Goal: Task Accomplishment & Management: Use online tool/utility

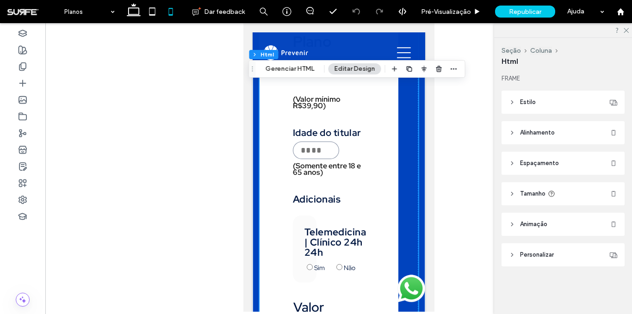
scroll to position [1442, 0]
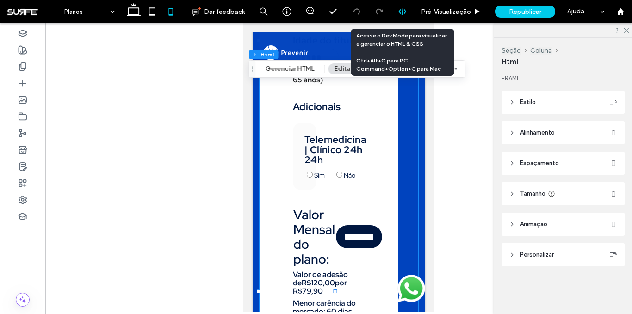
click at [403, 17] on div at bounding box center [402, 11] width 23 height 23
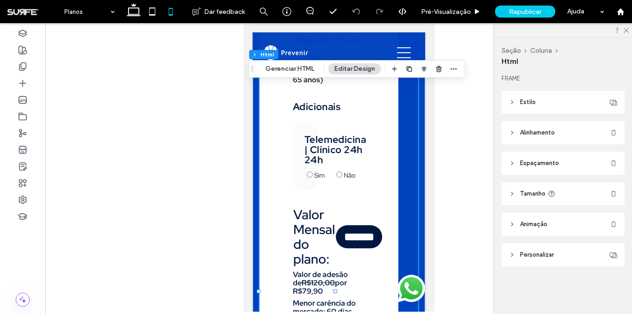
click at [529, 66] on div "Html" at bounding box center [563, 61] width 123 height 10
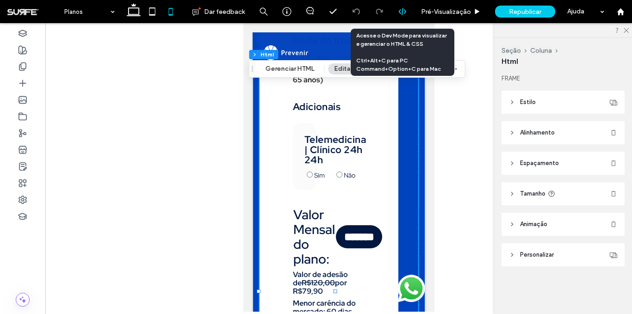
click at [400, 10] on icon at bounding box center [402, 11] width 8 height 8
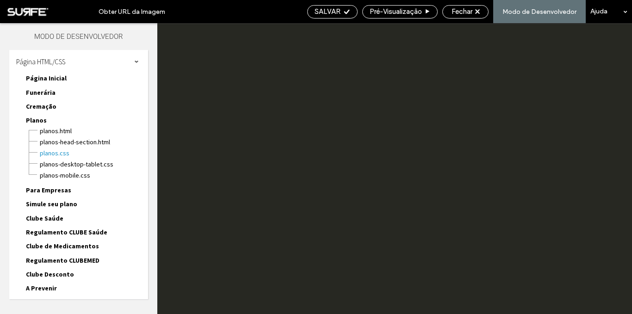
scroll to position [0, 0]
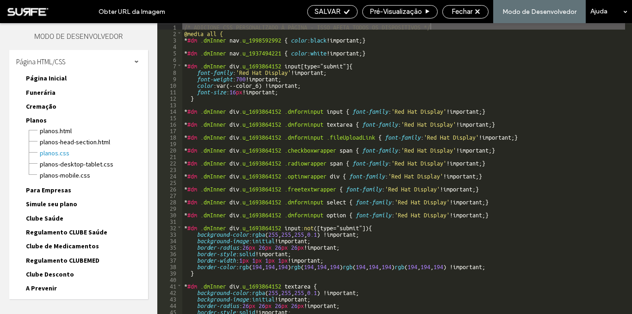
click at [509, 162] on div "/* ADICIONE CSS PERSONALIZADO À PÁGINA - ISSO AFETA TODOS OS DISPOSITIVOS */ @m…" at bounding box center [482, 175] width 600 height 304
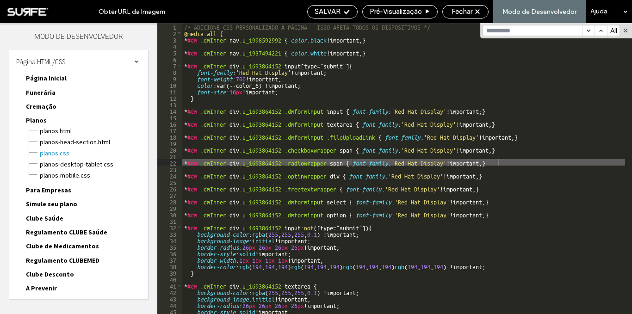
type input "**********"
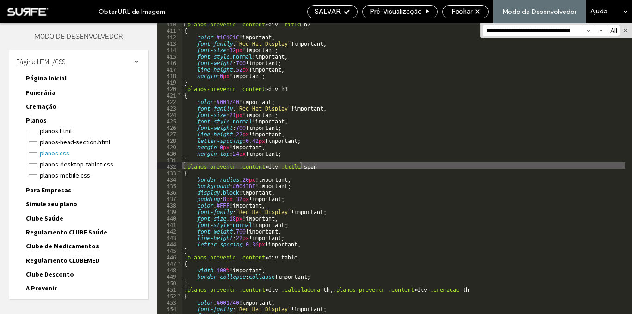
scroll to position [4708, 0]
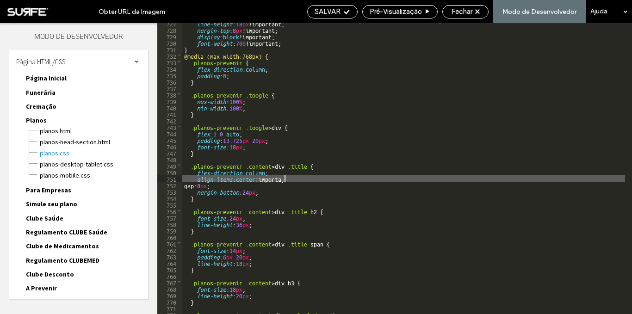
type textarea "**"
click at [504, 164] on div "line-height : 18 px !important; margin-top : 8 px !important; display : block !…" at bounding box center [482, 172] width 600 height 304
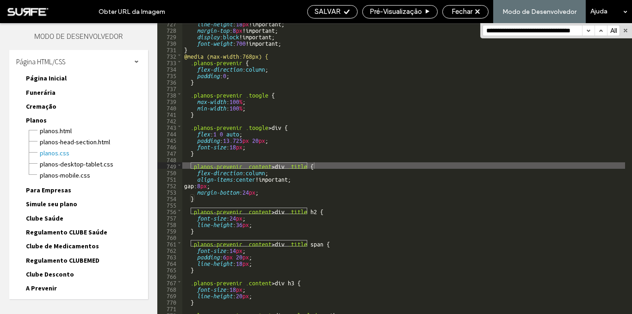
paste input
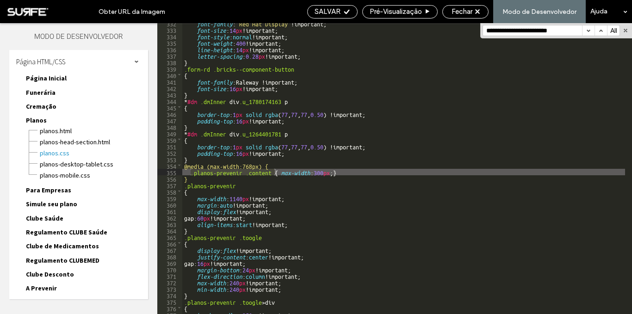
scroll to position [2148, 0]
type input "**********"
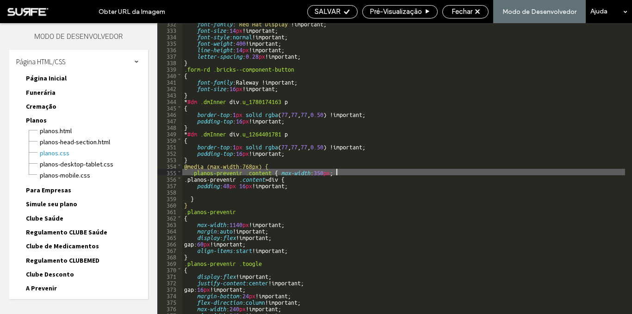
type textarea "**"
click at [323, 13] on span "SALVAR" at bounding box center [328, 11] width 26 height 8
click at [479, 14] on div "Fechar" at bounding box center [465, 11] width 45 height 8
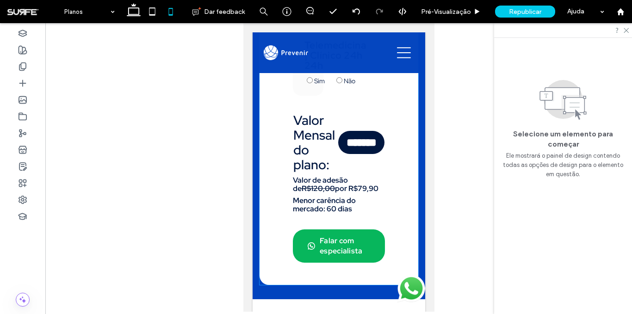
scroll to position [1479, 0]
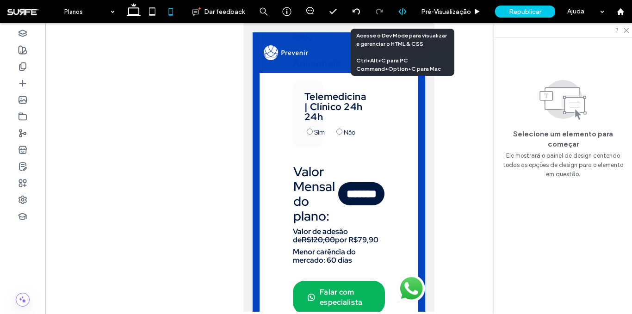
click at [399, 8] on icon at bounding box center [402, 11] width 8 height 8
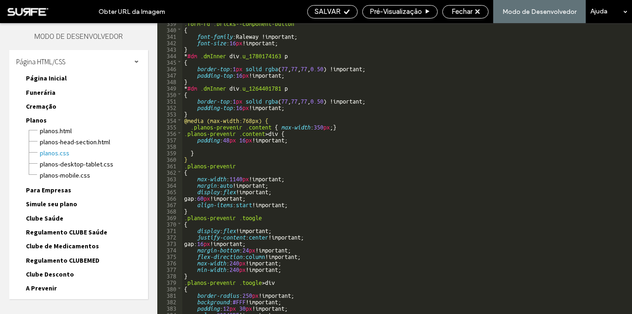
scroll to position [2194, 0]
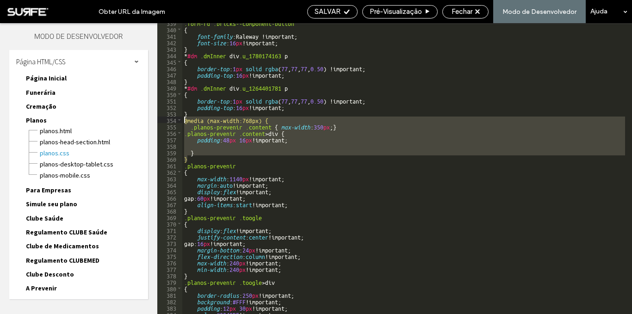
drag, startPoint x: 194, startPoint y: 144, endPoint x: 183, endPoint y: 119, distance: 27.2
click at [183, 119] on div ".form-rd .bricks--component-button { font-family :Raleway !important; font-size…" at bounding box center [482, 171] width 600 height 304
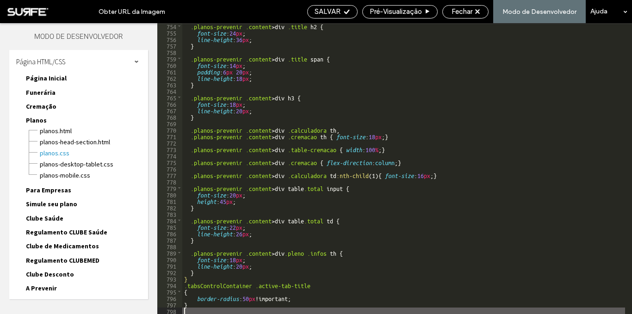
type textarea "**"
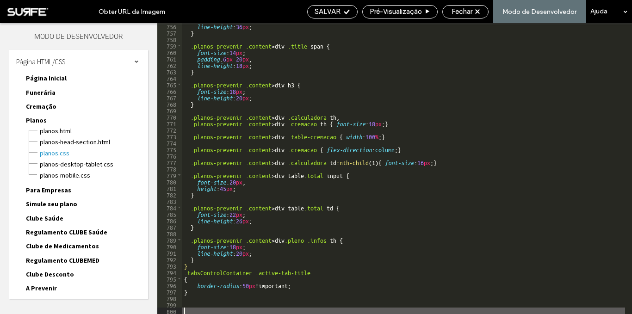
scroll to position [4931, 0]
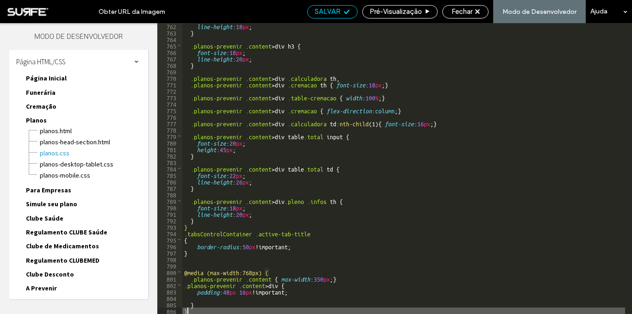
click at [343, 15] on div "SALVAR" at bounding box center [333, 11] width 50 height 8
click at [476, 11] on div "Fechar" at bounding box center [465, 11] width 45 height 8
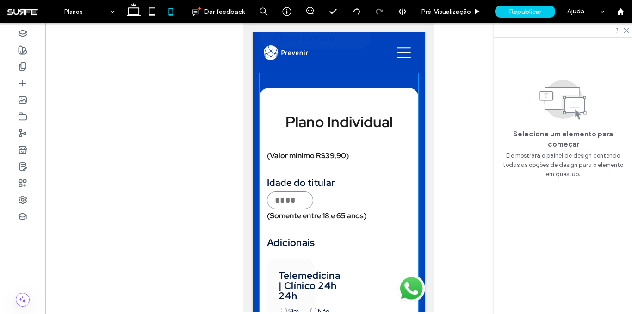
scroll to position [1247, 0]
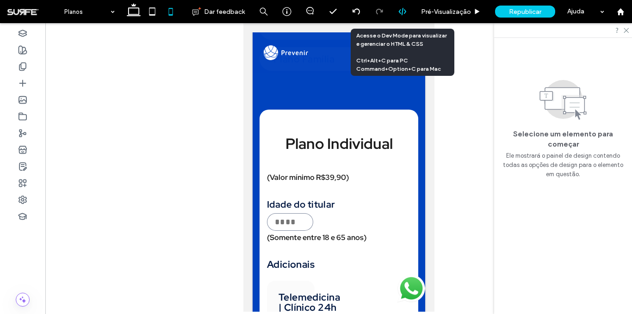
click at [399, 15] on icon at bounding box center [402, 11] width 8 height 8
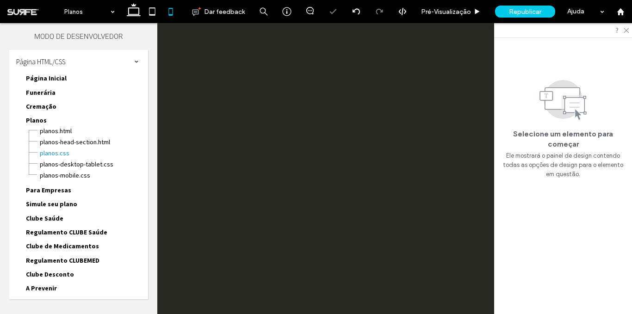
scroll to position [0, 0]
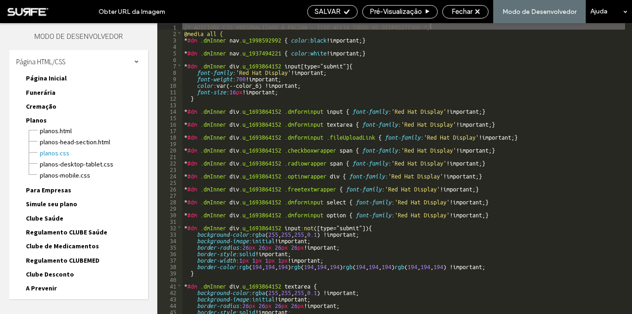
click at [296, 135] on div "/* ADICIONE CSS PERSONALIZADO À PÁGINA - ISSO AFETA TODOS OS DISPOSITIVOS */ @m…" at bounding box center [482, 175] width 600 height 304
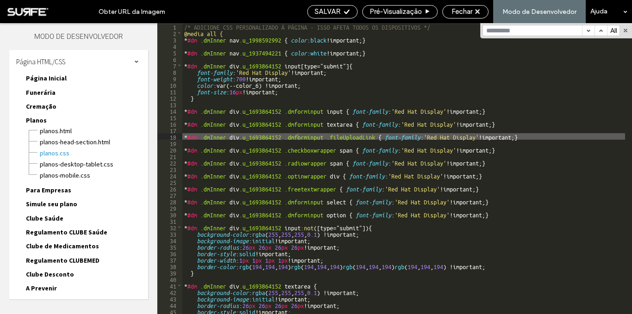
type input "**********"
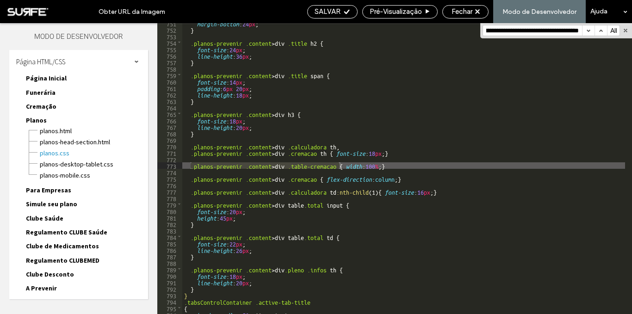
scroll to position [4863, 0]
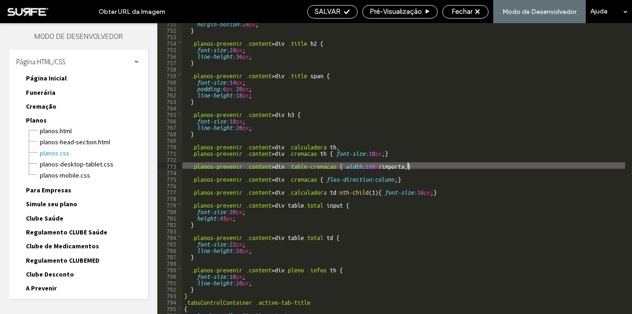
type textarea "**"
click at [348, 8] on icon at bounding box center [346, 11] width 7 height 7
click at [476, 13] on div "Fechar" at bounding box center [465, 11] width 45 height 8
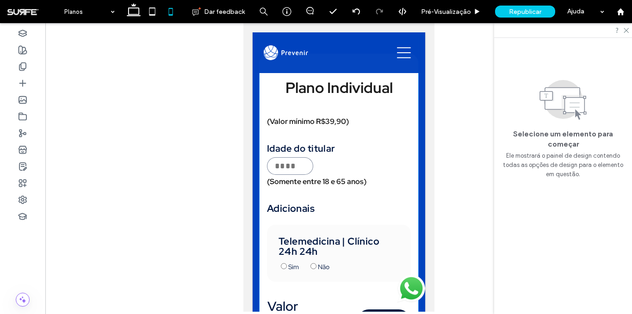
scroll to position [1164, 0]
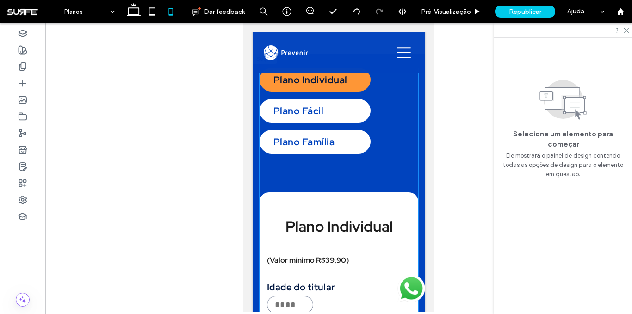
click at [315, 98] on div "Plano Individual Plano Fácil Plano Família" at bounding box center [314, 111] width 111 height 86
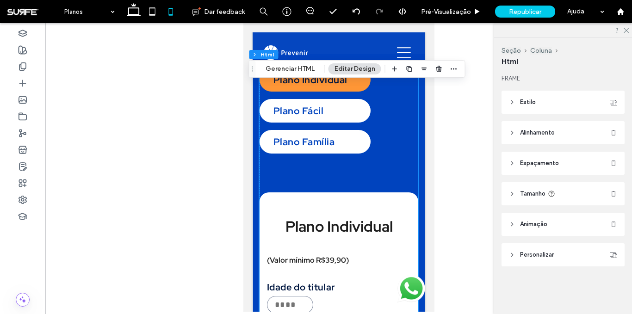
click at [316, 108] on div "Plano Individual Plano Fácil Plano Família Plano Individual (Valor mínimo R$39,…" at bounding box center [338, 318] width 159 height 500
click at [316, 108] on div "Plano Fácil" at bounding box center [314, 111] width 111 height 24
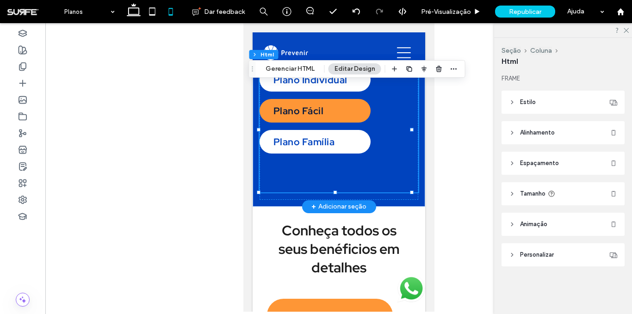
click at [330, 142] on div "Plano Família" at bounding box center [314, 142] width 111 height 24
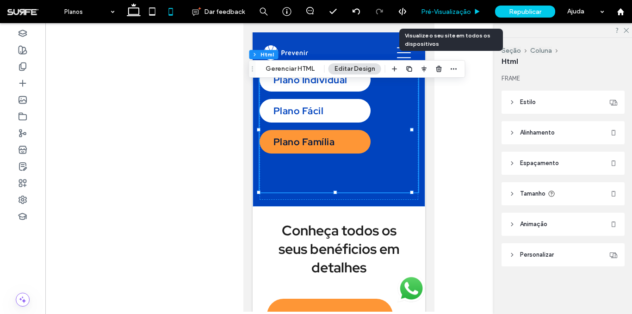
click at [432, 19] on div "Pré-Visualizaçāo" at bounding box center [451, 11] width 74 height 23
click at [442, 12] on span "Pré-Visualizaçāo" at bounding box center [446, 12] width 50 height 8
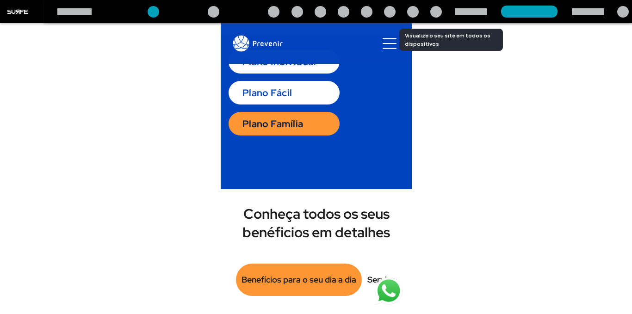
scroll to position [1155, 0]
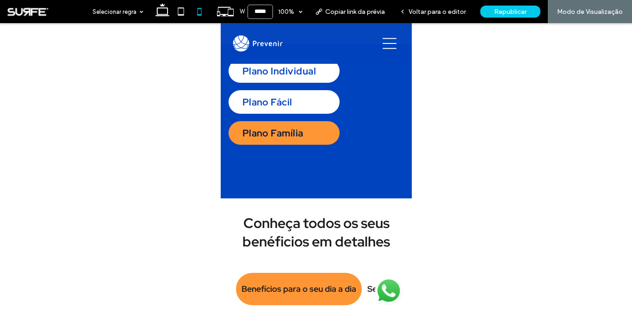
click at [289, 97] on div "Plano Fácil" at bounding box center [283, 102] width 111 height 24
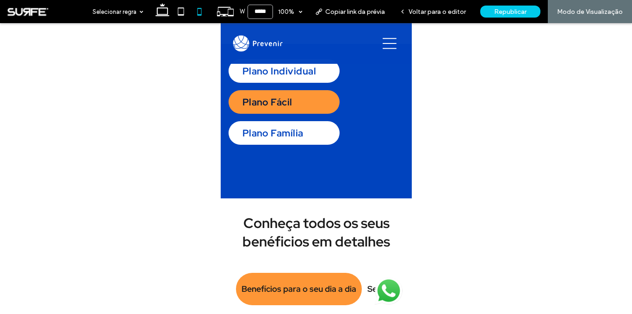
click at [298, 73] on div "Plano Individual" at bounding box center [283, 71] width 111 height 24
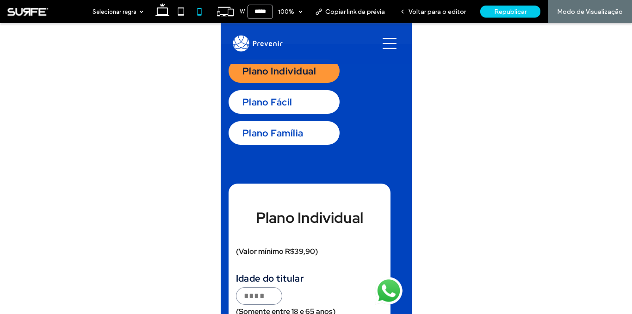
click at [291, 97] on div "Plano Fácil" at bounding box center [283, 102] width 111 height 24
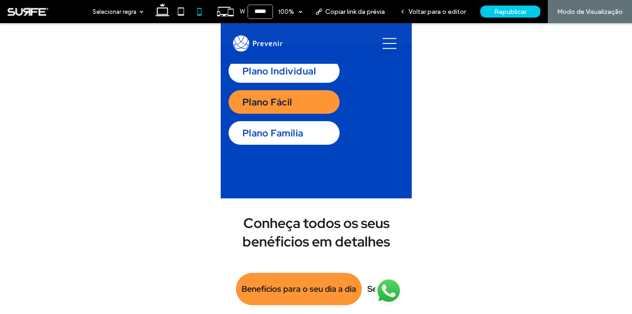
click at [297, 125] on div "Plano Família" at bounding box center [283, 133] width 111 height 24
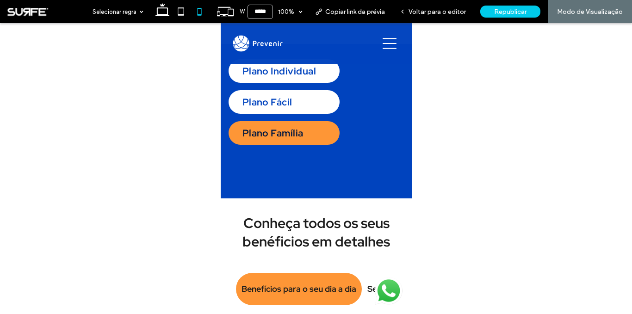
click at [305, 78] on div "Plano Individual" at bounding box center [283, 71] width 111 height 24
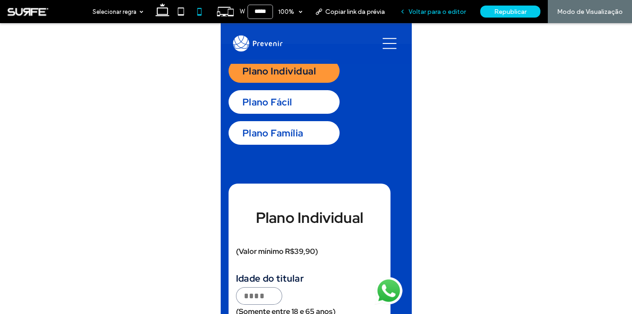
click at [434, 17] on div "Voltar para o editor" at bounding box center [432, 11] width 81 height 23
click at [430, 11] on span "Voltar para o editor" at bounding box center [437, 12] width 57 height 8
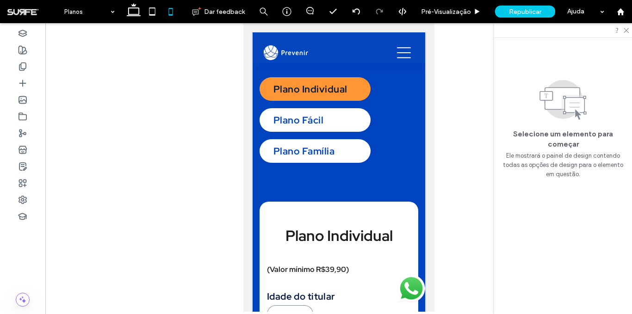
scroll to position [1164, 0]
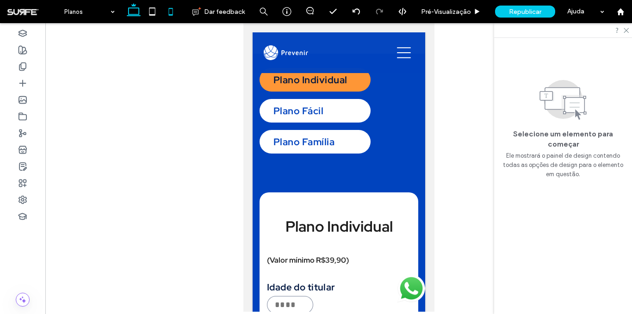
click at [137, 18] on icon at bounding box center [133, 11] width 19 height 19
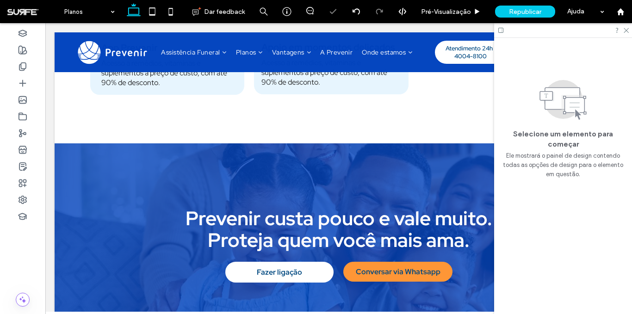
scroll to position [440, 0]
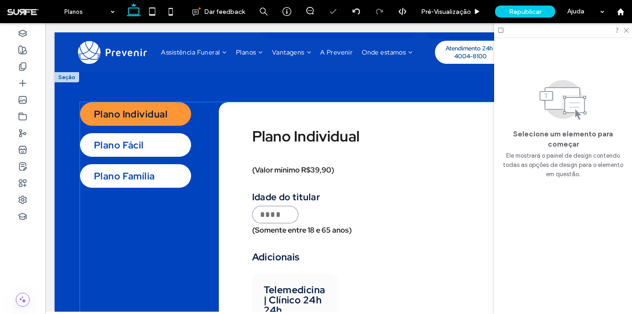
click at [141, 142] on div "Plano Fácil" at bounding box center [135, 145] width 111 height 24
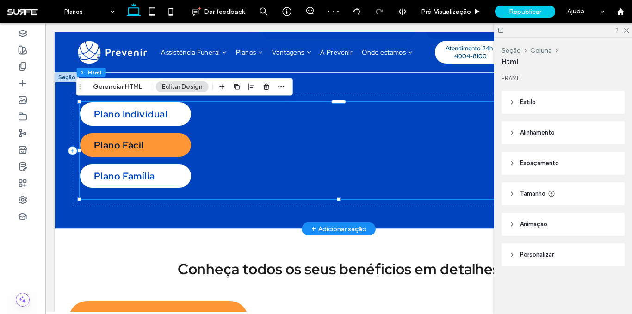
click at [140, 170] on div "Plano Família" at bounding box center [135, 176] width 111 height 24
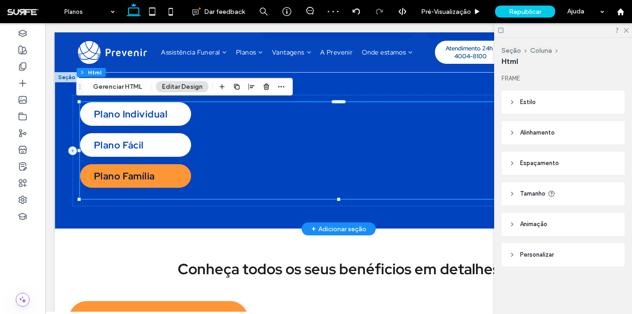
click at [148, 121] on div "Plano Individual" at bounding box center [135, 114] width 111 height 24
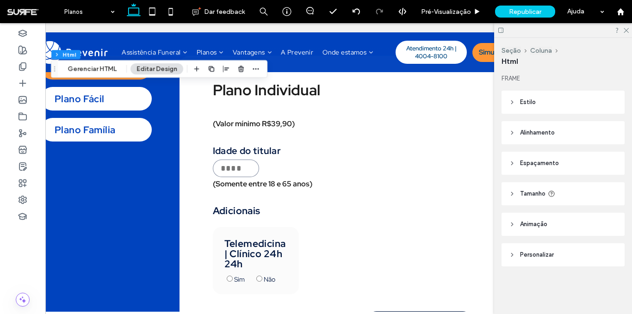
scroll to position [0, 37]
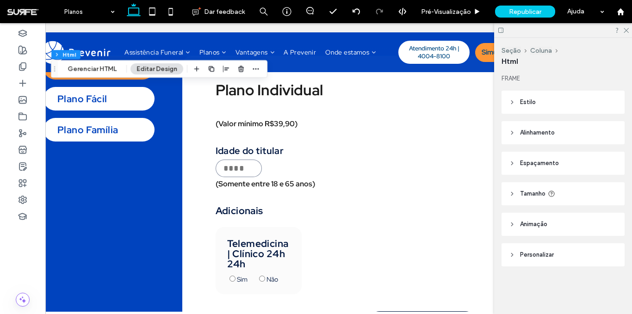
drag, startPoint x: 336, startPoint y: 311, endPoint x: 355, endPoint y: 278, distance: 37.9
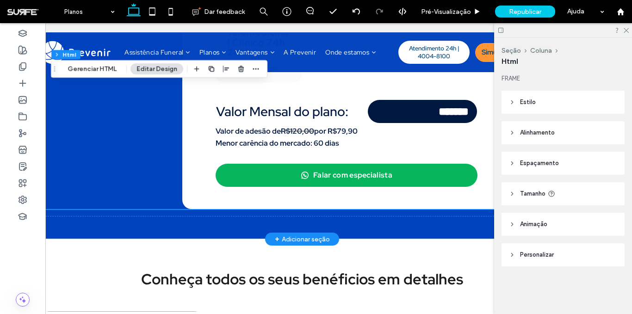
scroll to position [532, 0]
